Goal: Check status: Check status

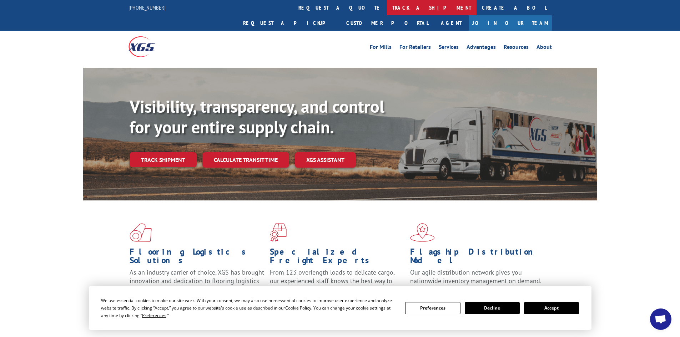
click at [387, 7] on link "track a shipment" at bounding box center [432, 7] width 90 height 15
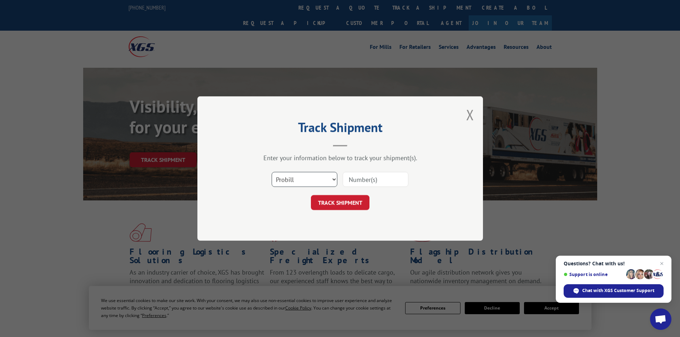
click at [334, 177] on select "Select category... Probill BOL PO" at bounding box center [305, 179] width 66 height 15
select select "bol"
click at [272, 172] on select "Select category... Probill BOL PO" at bounding box center [305, 179] width 66 height 15
paste input "5218171 P"
type input "5218171"
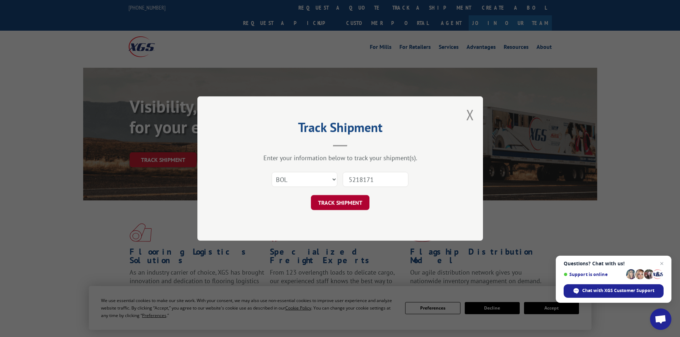
click at [343, 202] on button "TRACK SHIPMENT" at bounding box center [340, 202] width 59 height 15
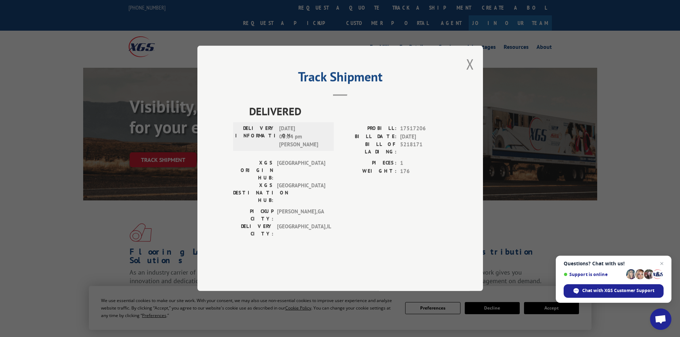
click at [471, 74] on button "Close modal" at bounding box center [470, 64] width 8 height 19
